Goal: Find contact information: Obtain details needed to contact an individual or organization

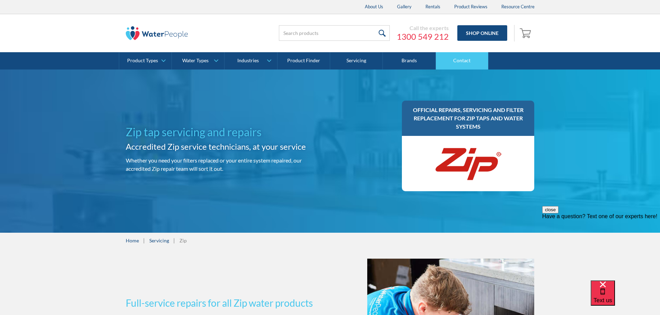
click at [464, 60] on link "Contact" at bounding box center [462, 60] width 53 height 17
